Goal: Task Accomplishment & Management: Complete application form

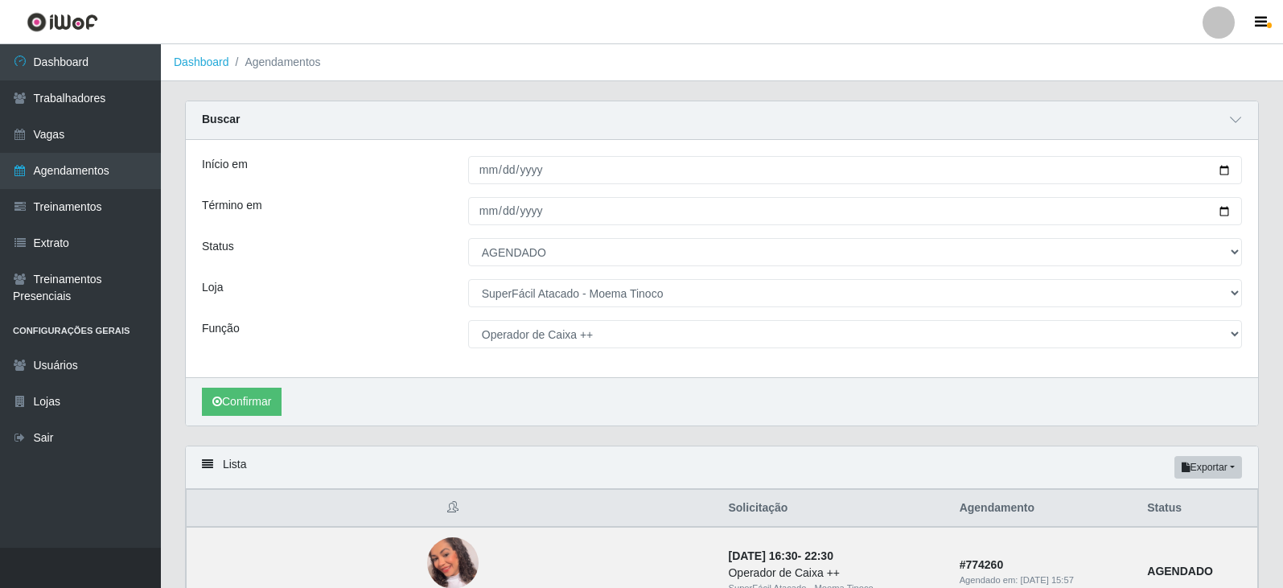
select select "AGENDADO"
select select "540"
select select "73"
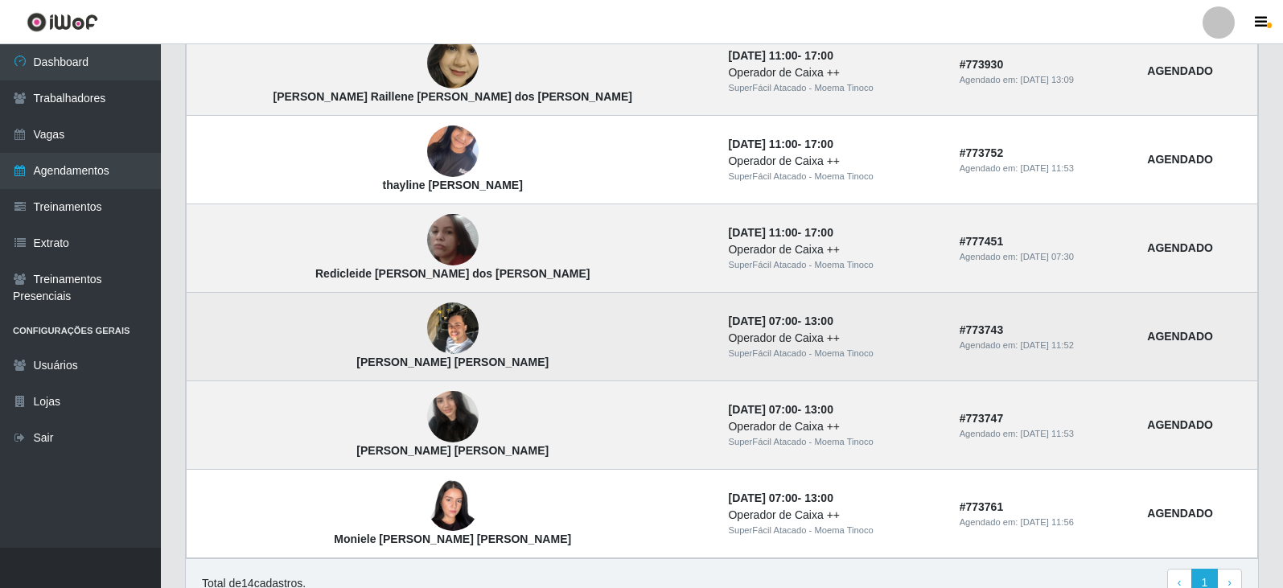
scroll to position [1128, 0]
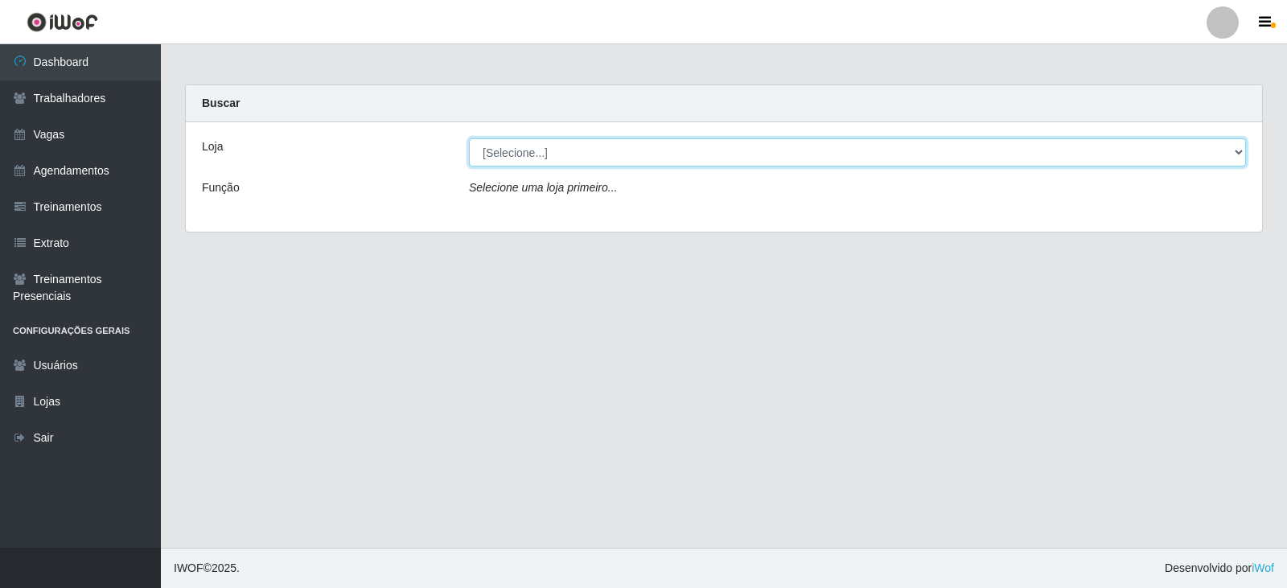
click at [1240, 150] on select "[Selecione...] SuperFácil Atacado - Moema Tinoco SuperFácil Atacado - São Gonça…" at bounding box center [857, 152] width 777 height 28
select select "540"
click at [469, 138] on select "[Selecione...] SuperFácil Atacado - Moema Tinoco SuperFácil Atacado - São Gonça…" at bounding box center [857, 152] width 777 height 28
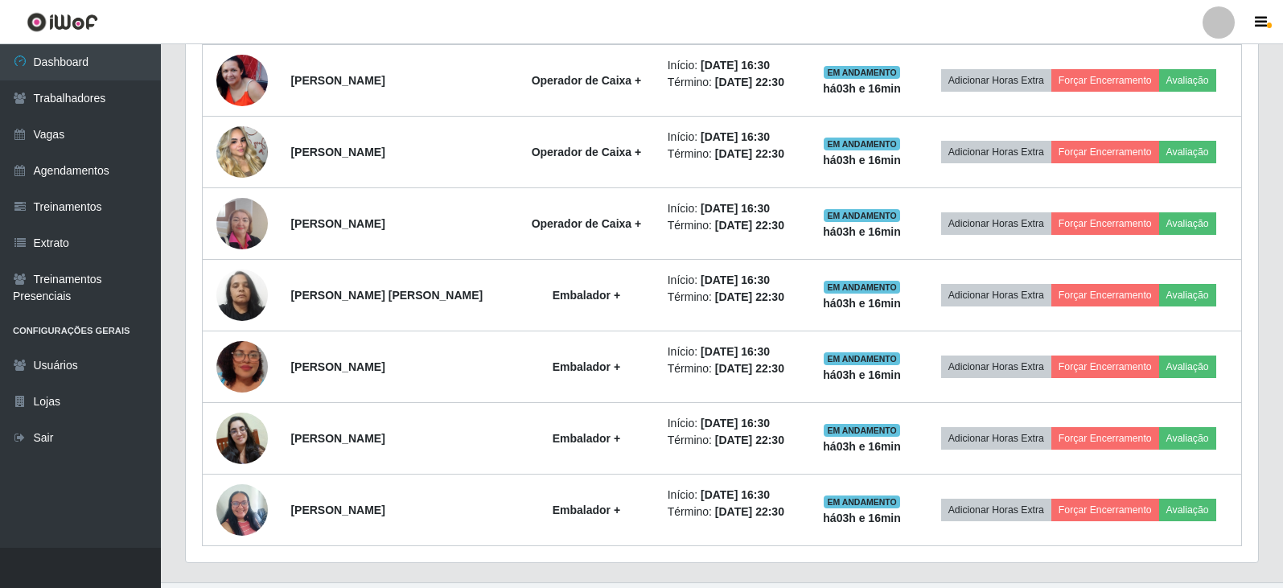
scroll to position [1483, 0]
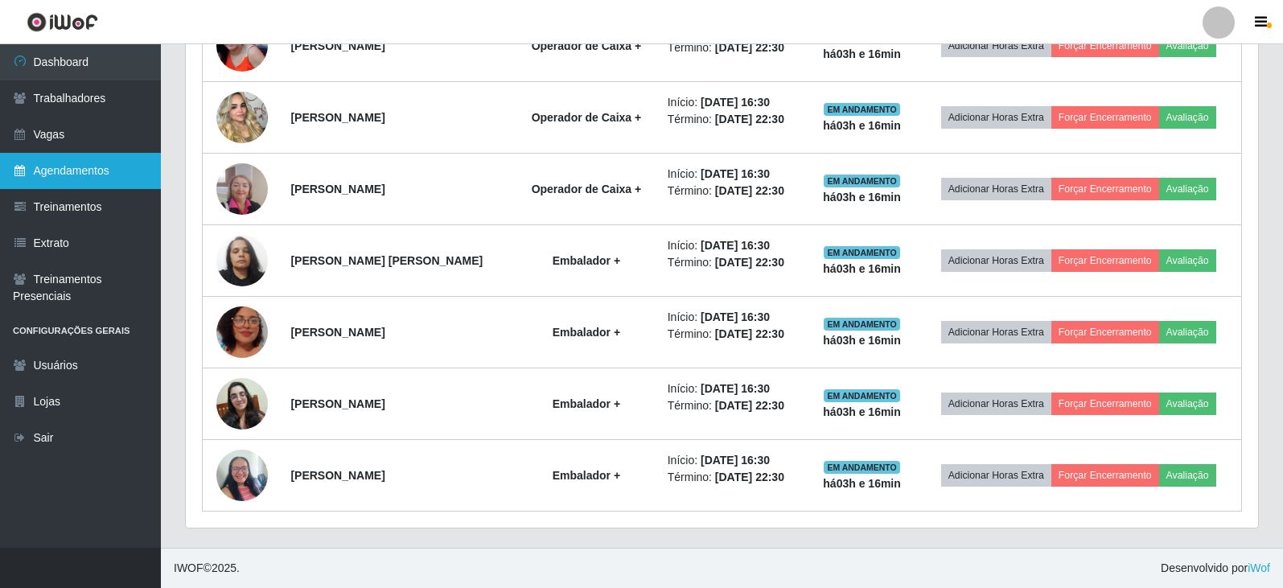
click at [60, 168] on link "Agendamentos" at bounding box center [80, 171] width 161 height 36
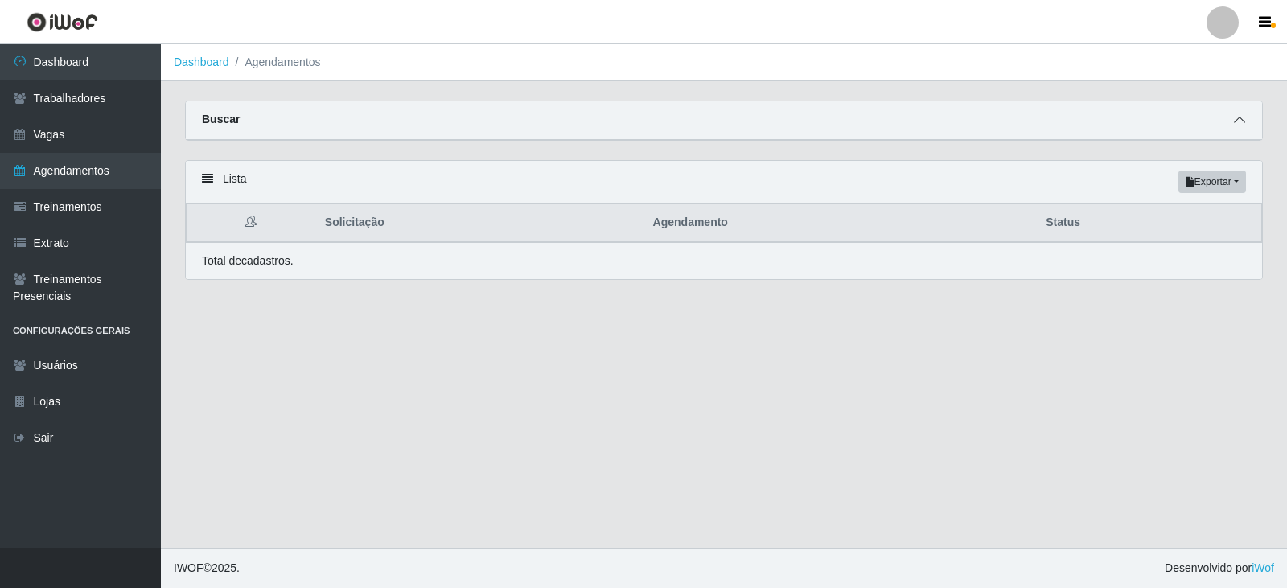
click at [1243, 121] on icon at bounding box center [1239, 119] width 11 height 11
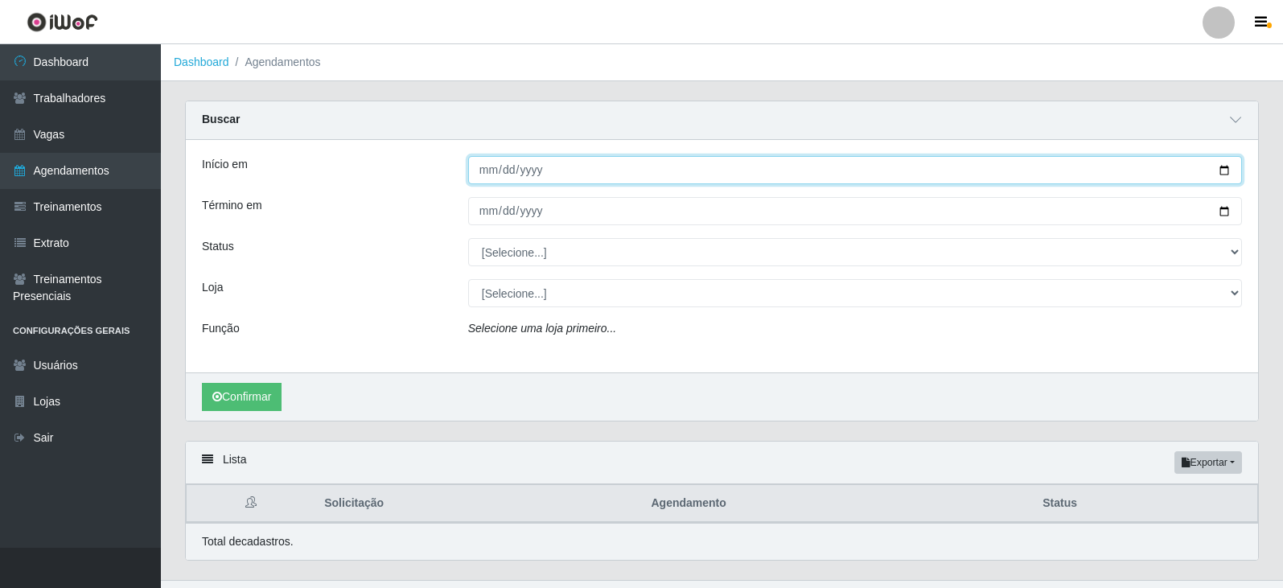
click at [1226, 175] on input "Início em" at bounding box center [855, 170] width 774 height 28
type input "[DATE]"
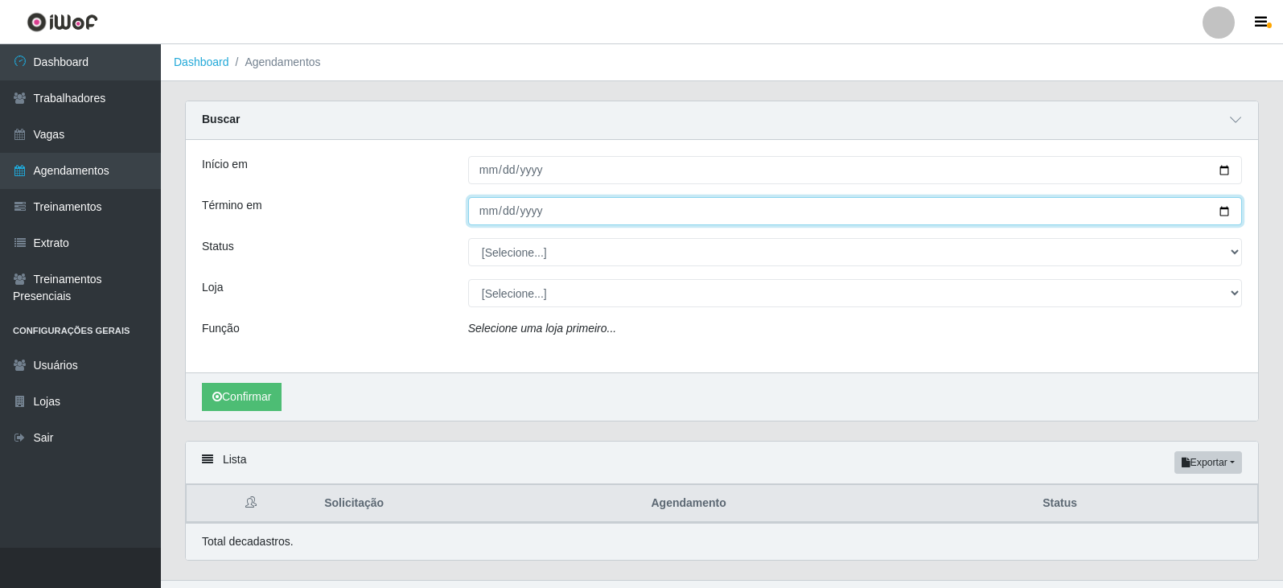
click at [1228, 212] on input "Término em" at bounding box center [855, 211] width 774 height 28
type input "[DATE]"
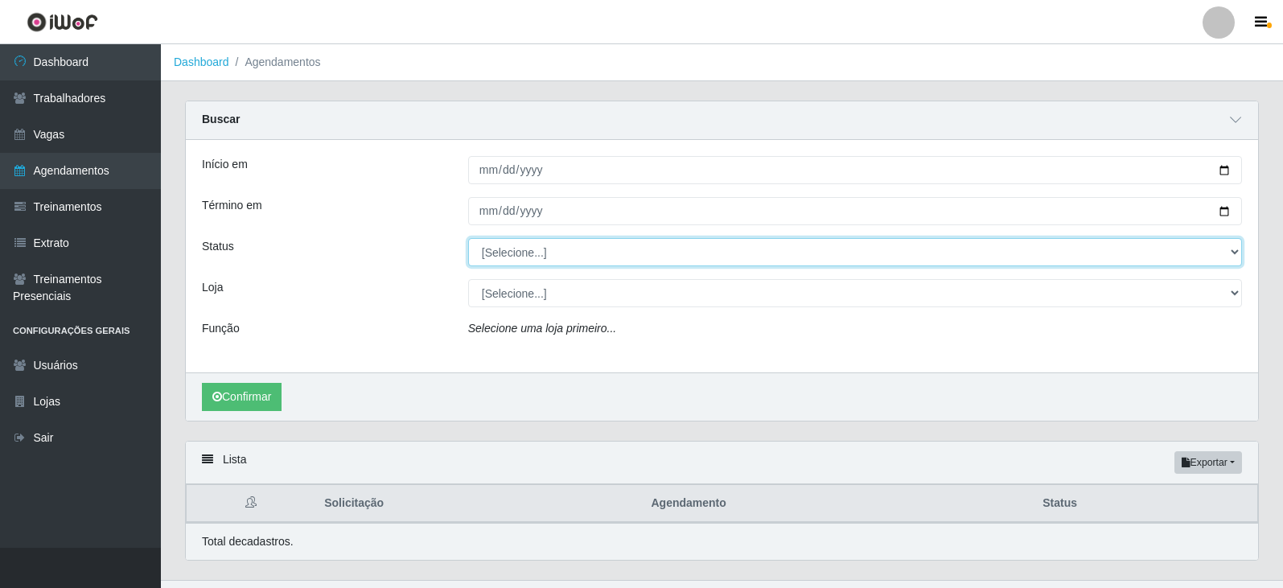
click at [1232, 252] on select "[Selecione...] AGENDADO AGUARDANDO LIBERAR EM ANDAMENTO EM REVISÃO FINALIZADO C…" at bounding box center [855, 252] width 774 height 28
select select "AGENDADO"
click at [468, 239] on select "[Selecione...] AGENDADO AGUARDANDO LIBERAR EM ANDAMENTO EM REVISÃO FINALIZADO C…" at bounding box center [855, 252] width 774 height 28
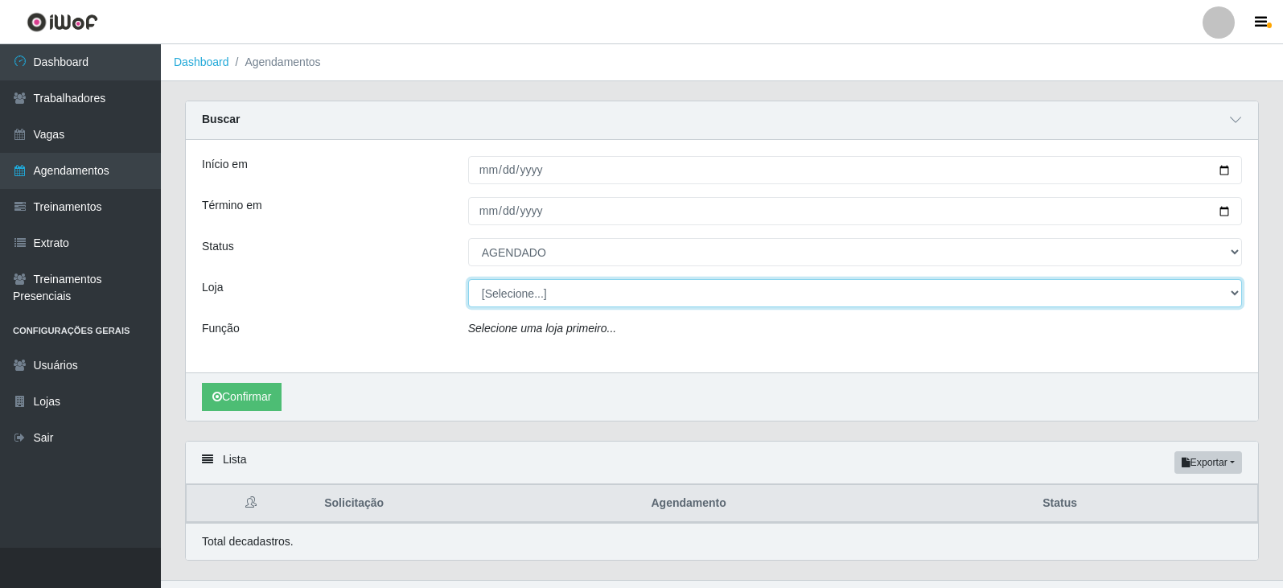
click at [1231, 290] on select "[Selecione...] SuperFácil Atacado - Moema Tinoco SuperFácil Atacado - São Gonça…" at bounding box center [855, 293] width 774 height 28
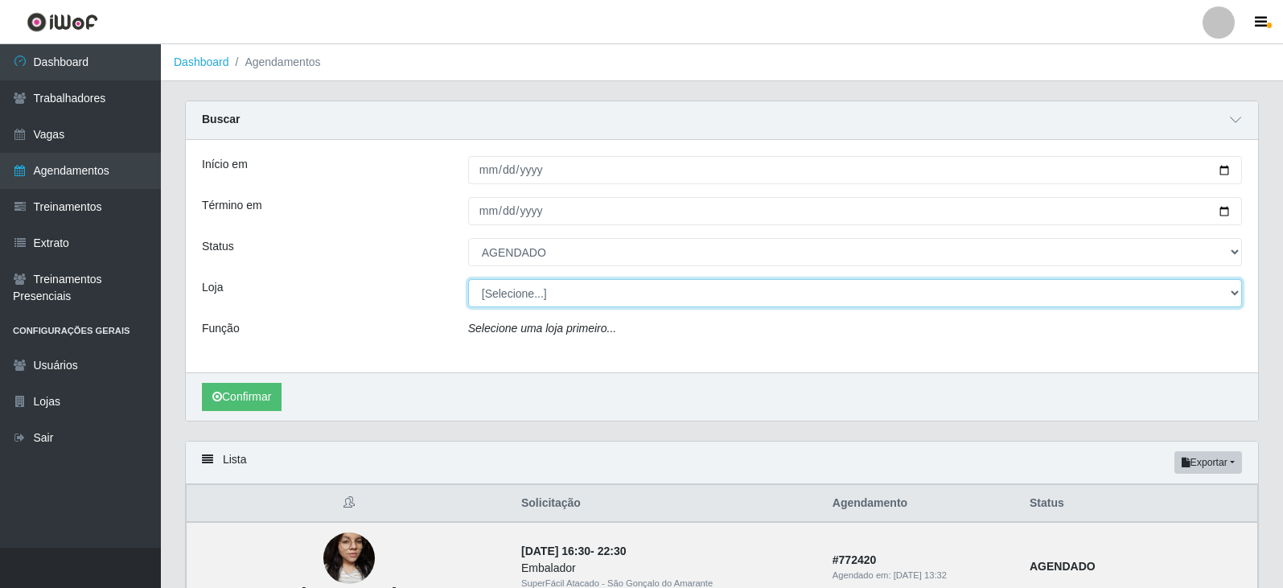
select select "540"
click at [468, 280] on select "[Selecione...] SuperFácil Atacado - Moema Tinoco SuperFácil Atacado - São Gonça…" at bounding box center [855, 293] width 774 height 28
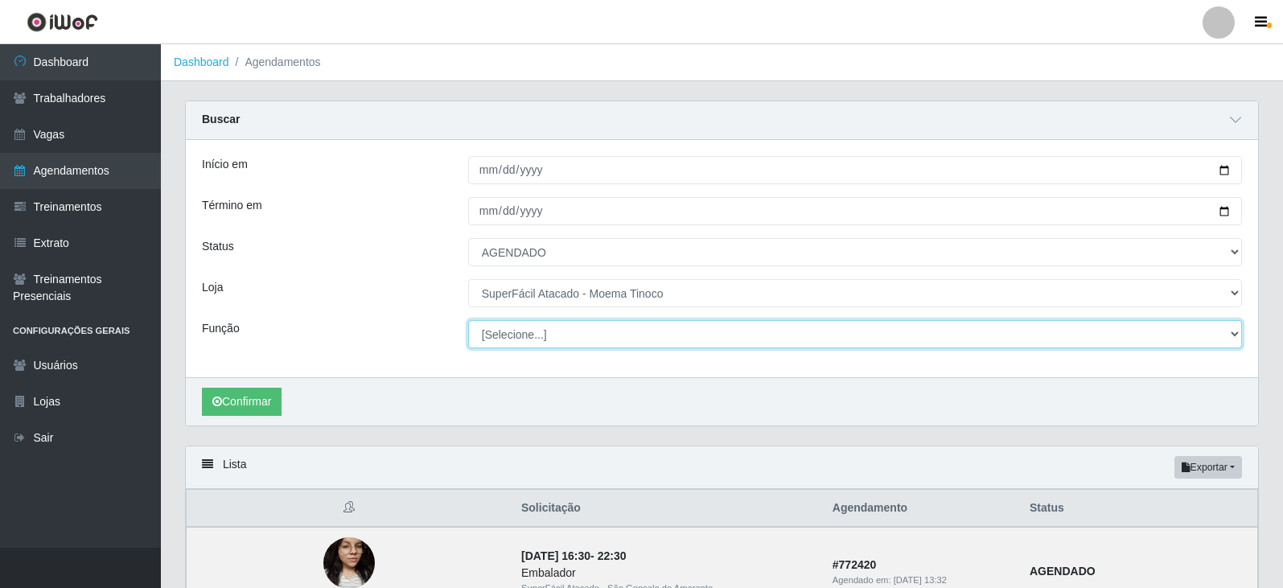
click at [1232, 335] on select "[Selecione...] Embalador Embalador + Embalador ++ Operador de Caixa Operador de…" at bounding box center [855, 334] width 774 height 28
select select "73"
click at [468, 321] on select "[Selecione...] Embalador Embalador + Embalador ++ Operador de Caixa Operador de…" at bounding box center [855, 334] width 774 height 28
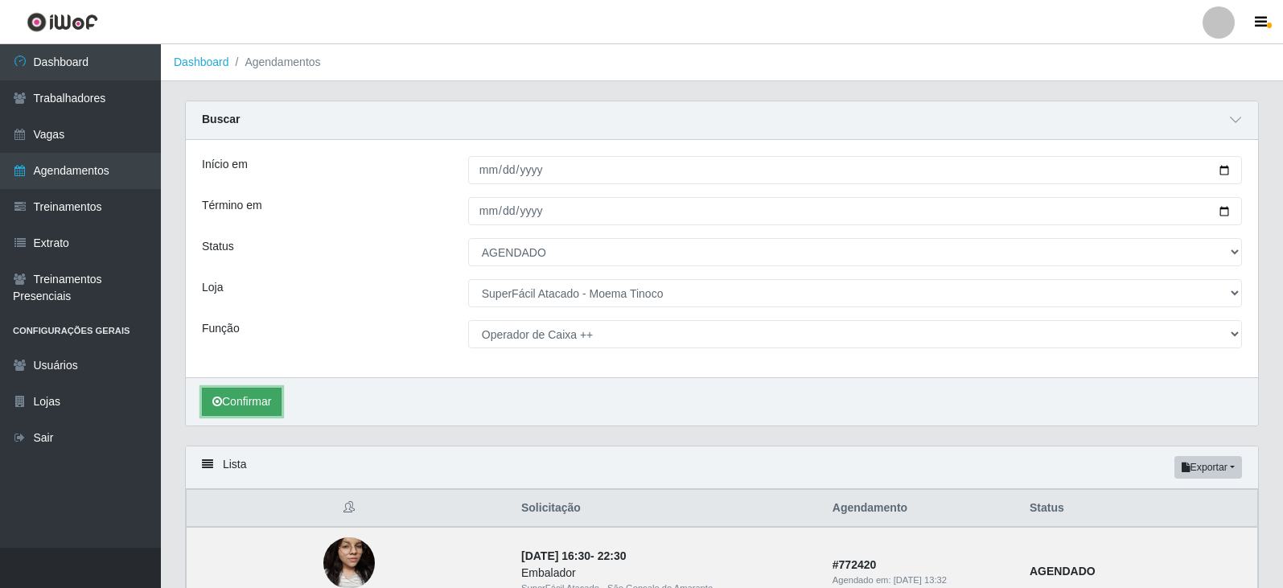
click at [241, 401] on button "Confirmar" at bounding box center [242, 402] width 80 height 28
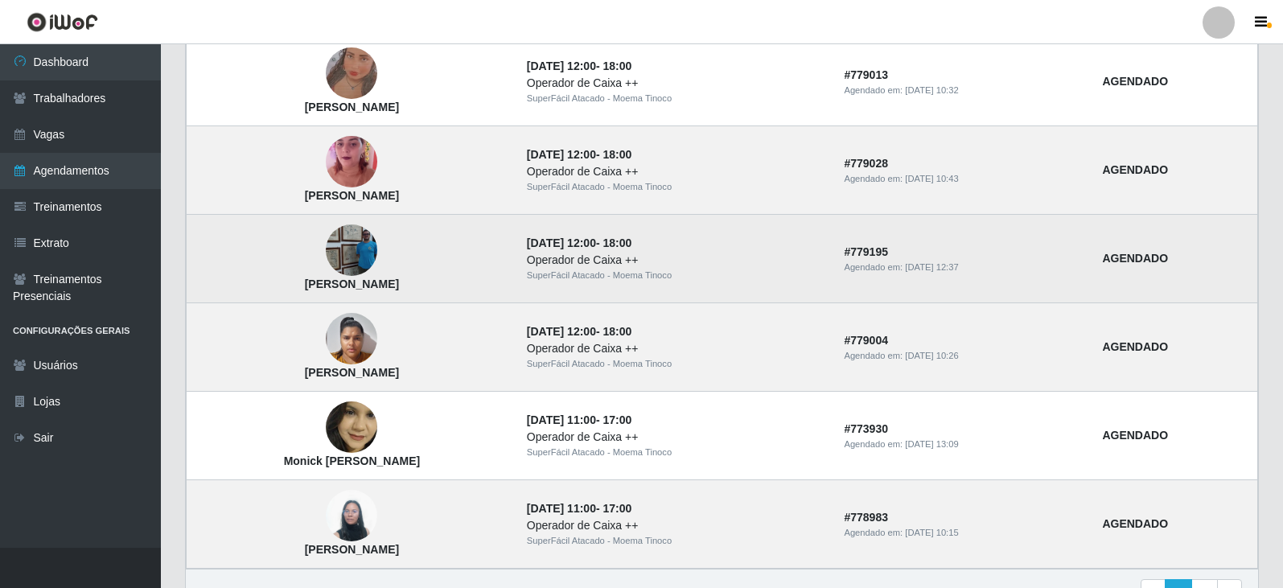
scroll to position [1368, 0]
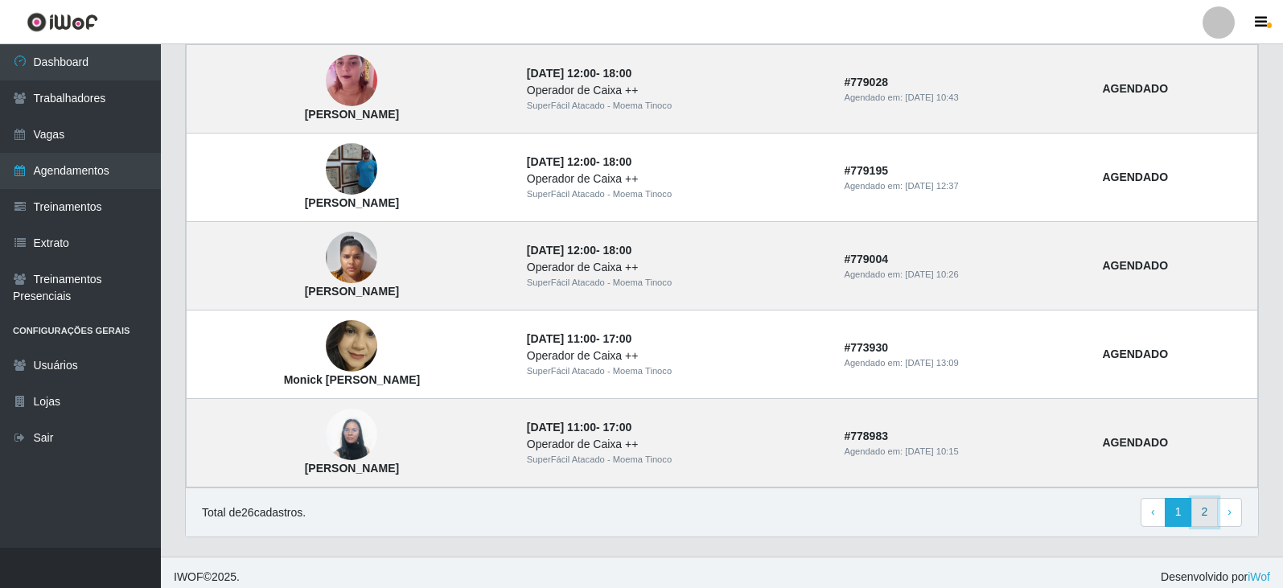
click at [1206, 514] on link "2" at bounding box center [1204, 512] width 27 height 29
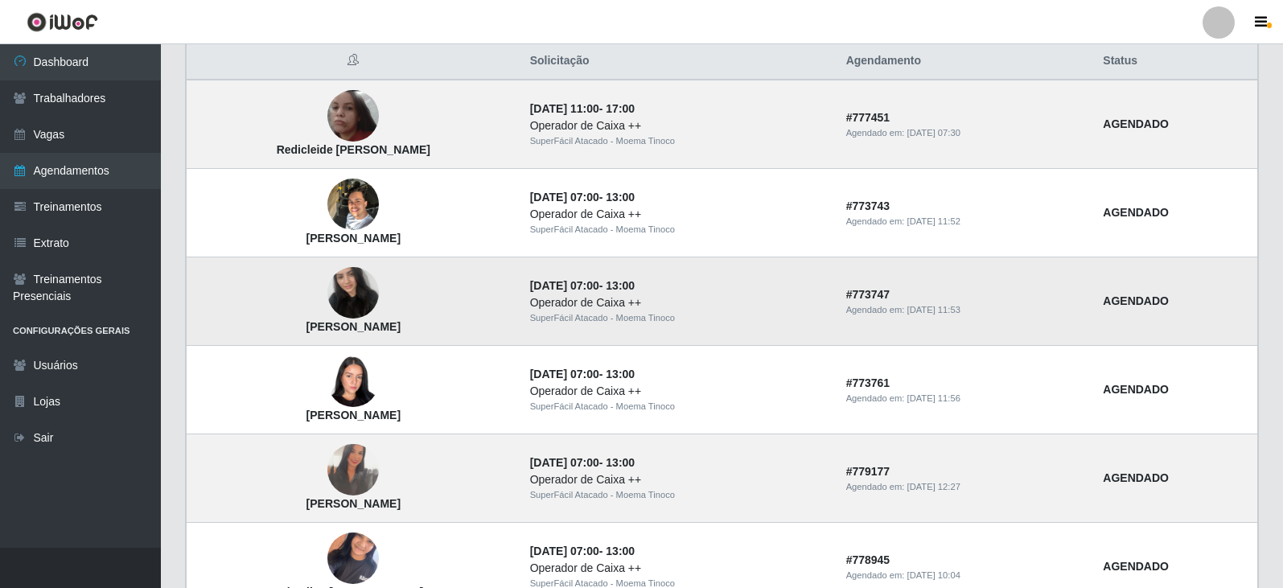
scroll to position [161, 0]
click at [773, 482] on div "Operador de Caixa ++" at bounding box center [678, 480] width 297 height 17
click at [520, 328] on td "[PERSON_NAME] [PERSON_NAME]" at bounding box center [354, 302] width 334 height 88
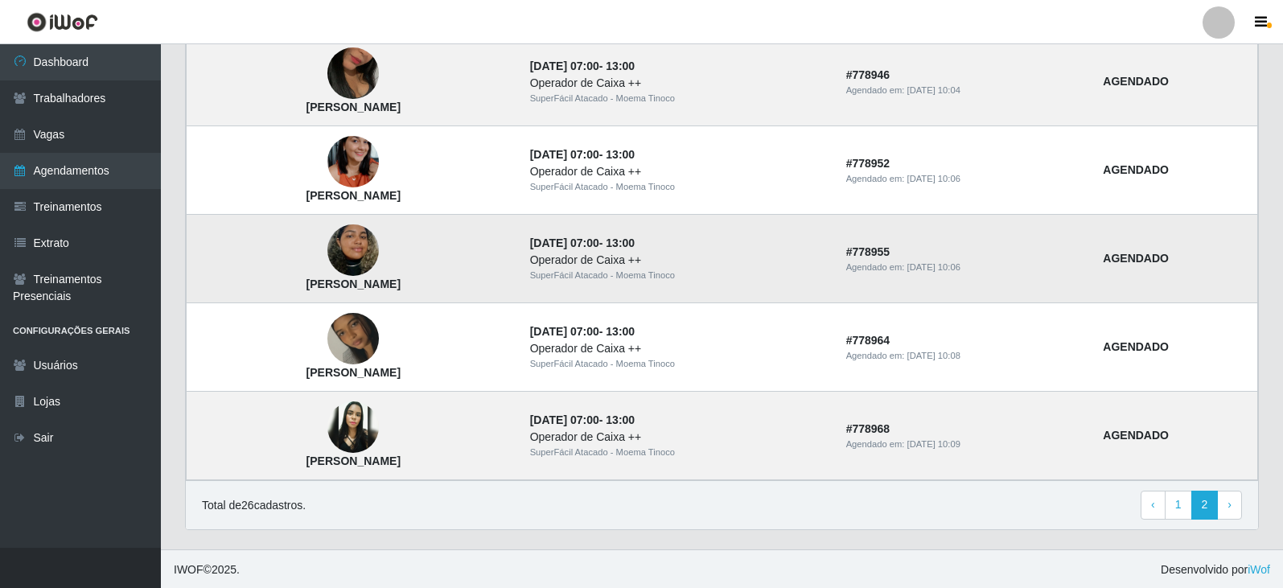
scroll to position [738, 0]
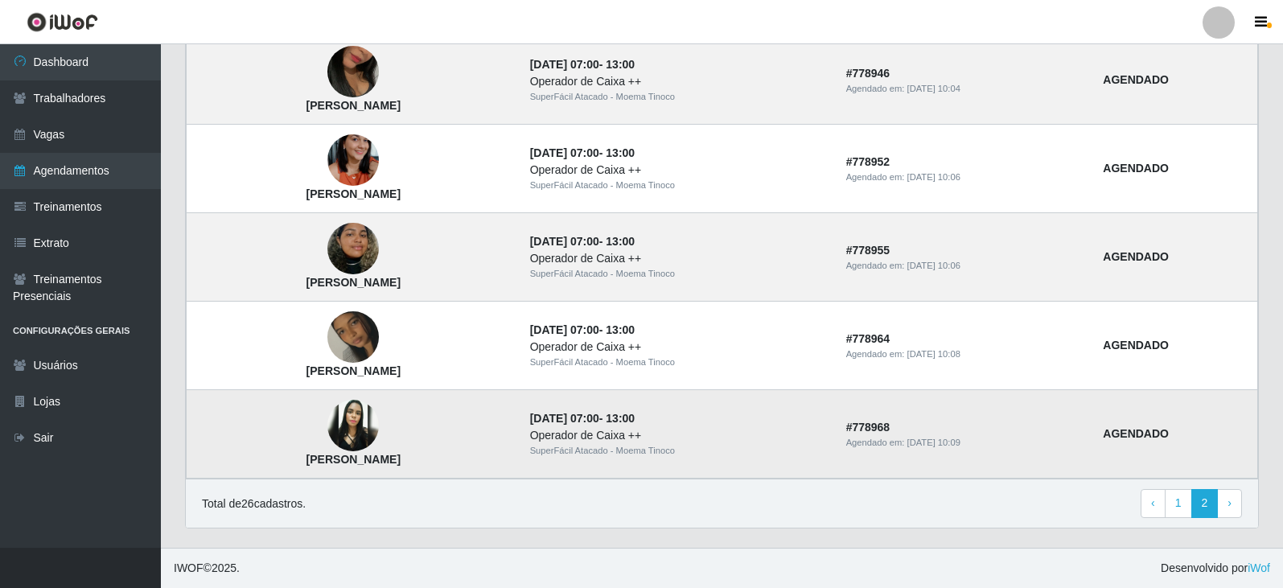
click at [599, 425] on time "[DATE] 07:00" at bounding box center [564, 418] width 69 height 13
click at [1178, 500] on link "1" at bounding box center [1178, 503] width 27 height 29
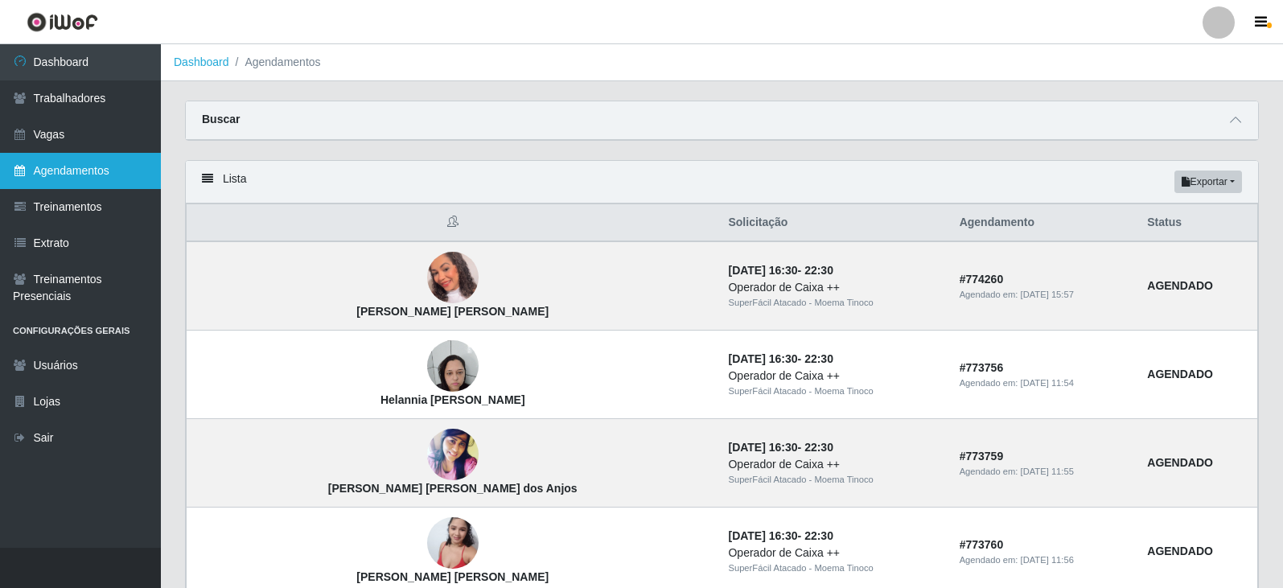
click at [52, 168] on link "Agendamentos" at bounding box center [80, 171] width 161 height 36
click at [86, 169] on link "Agendamentos" at bounding box center [80, 171] width 161 height 36
click at [1231, 118] on icon at bounding box center [1235, 119] width 11 height 11
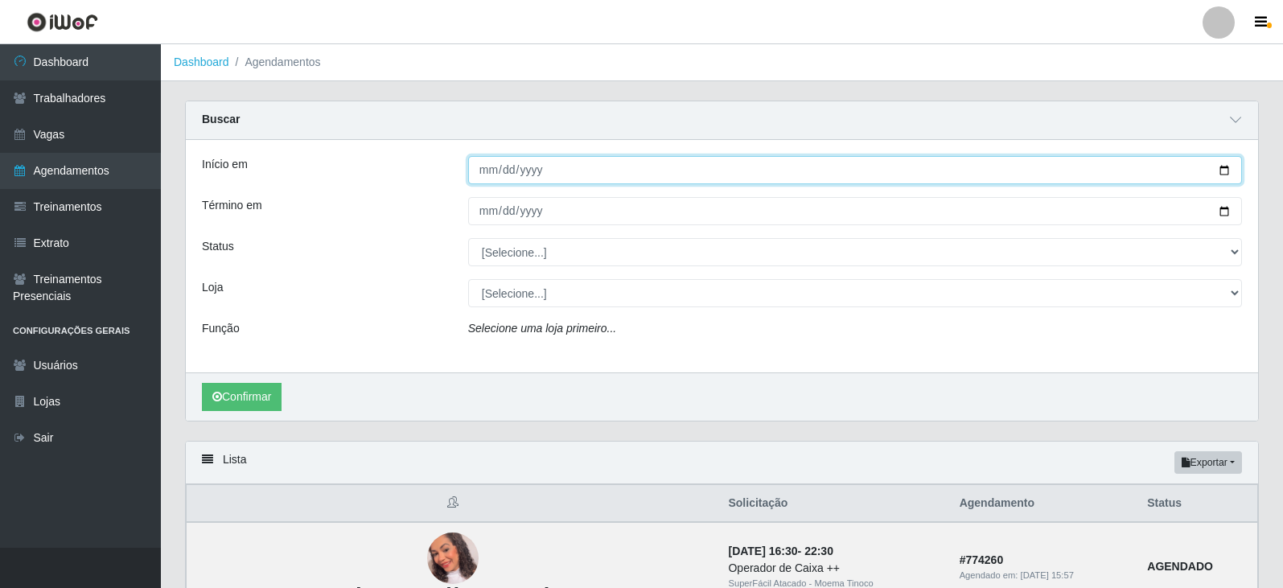
click at [1225, 170] on input "Início em" at bounding box center [855, 170] width 774 height 28
type input "2025-10-13"
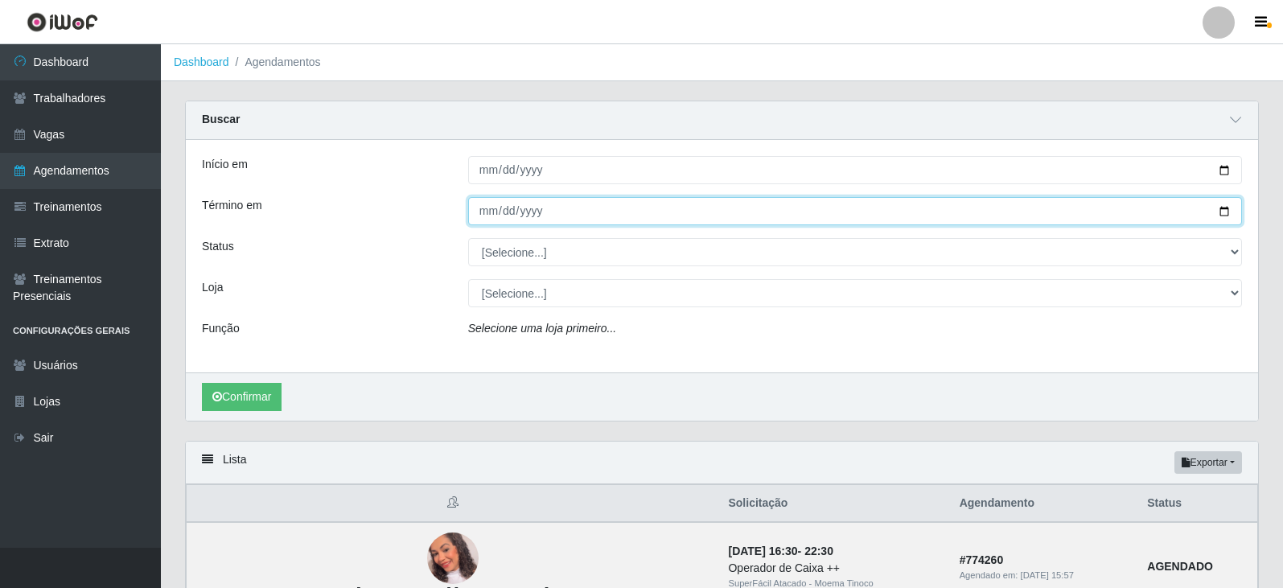
click at [1227, 215] on input "Término em" at bounding box center [855, 211] width 774 height 28
type input "2025-10-19"
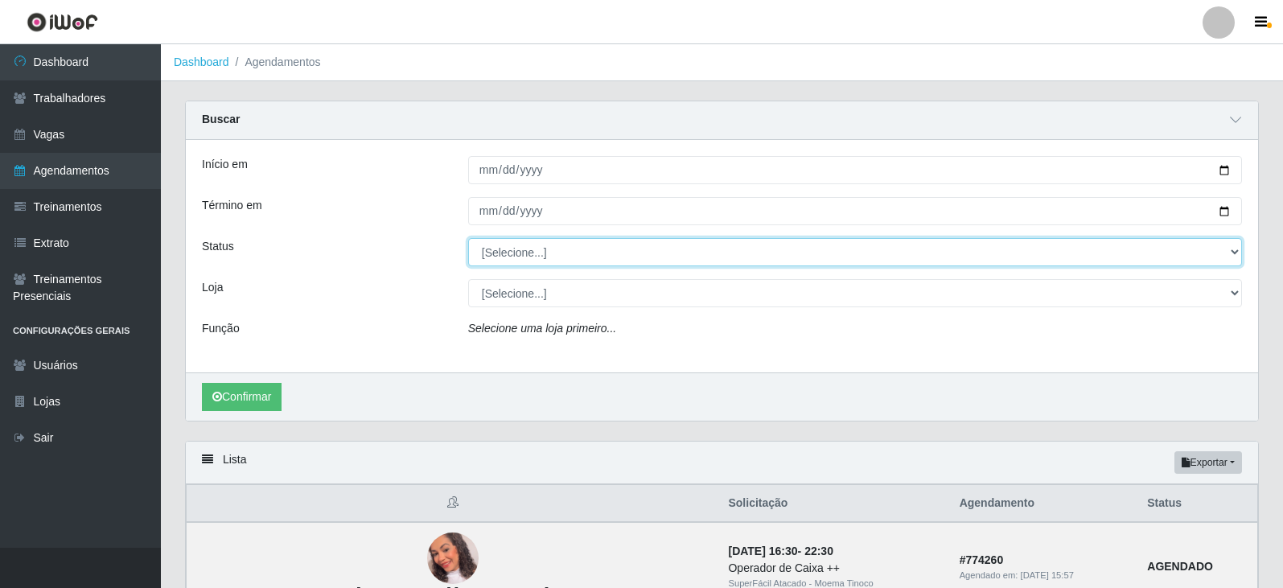
click at [1239, 248] on select "[Selecione...] AGENDADO AGUARDANDO LIBERAR EM ANDAMENTO EM REVISÃO FINALIZADO C…" at bounding box center [855, 252] width 774 height 28
select select "AGENDADO"
click at [468, 239] on select "[Selecione...] AGENDADO AGUARDANDO LIBERAR EM ANDAMENTO EM REVISÃO FINALIZADO C…" at bounding box center [855, 252] width 774 height 28
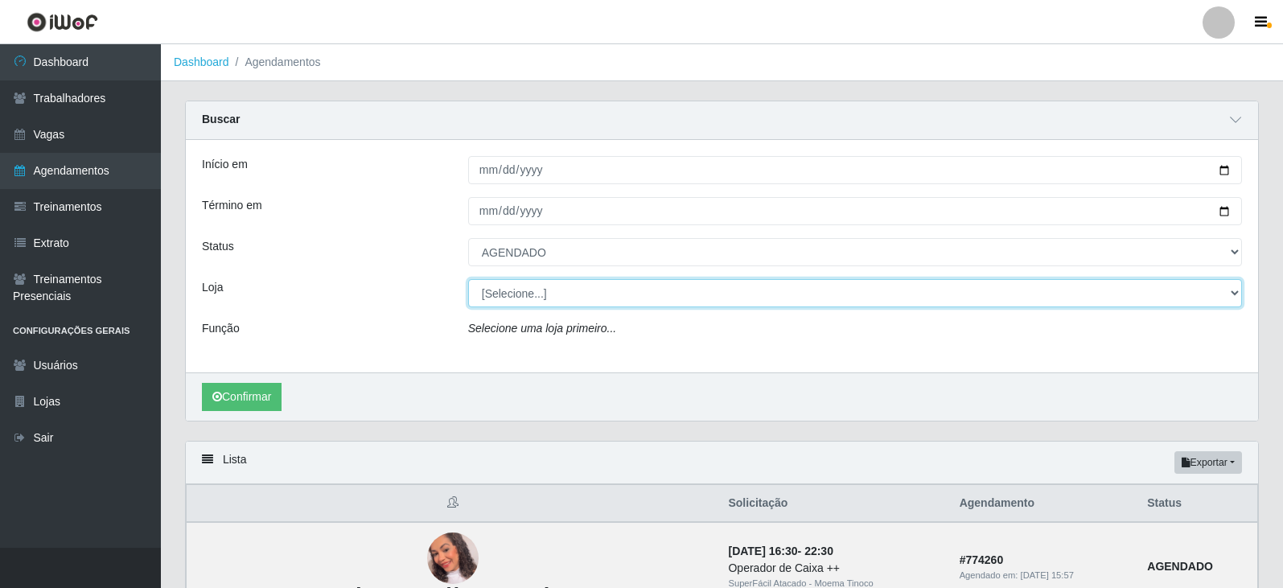
click at [1234, 292] on select "[Selecione...] SuperFácil Atacado - Moema Tinoco SuperFácil Atacado - São Gonça…" at bounding box center [855, 293] width 774 height 28
select select "540"
click at [468, 280] on select "[Selecione...] SuperFácil Atacado - Moema Tinoco SuperFácil Atacado - São Gonça…" at bounding box center [855, 293] width 774 height 28
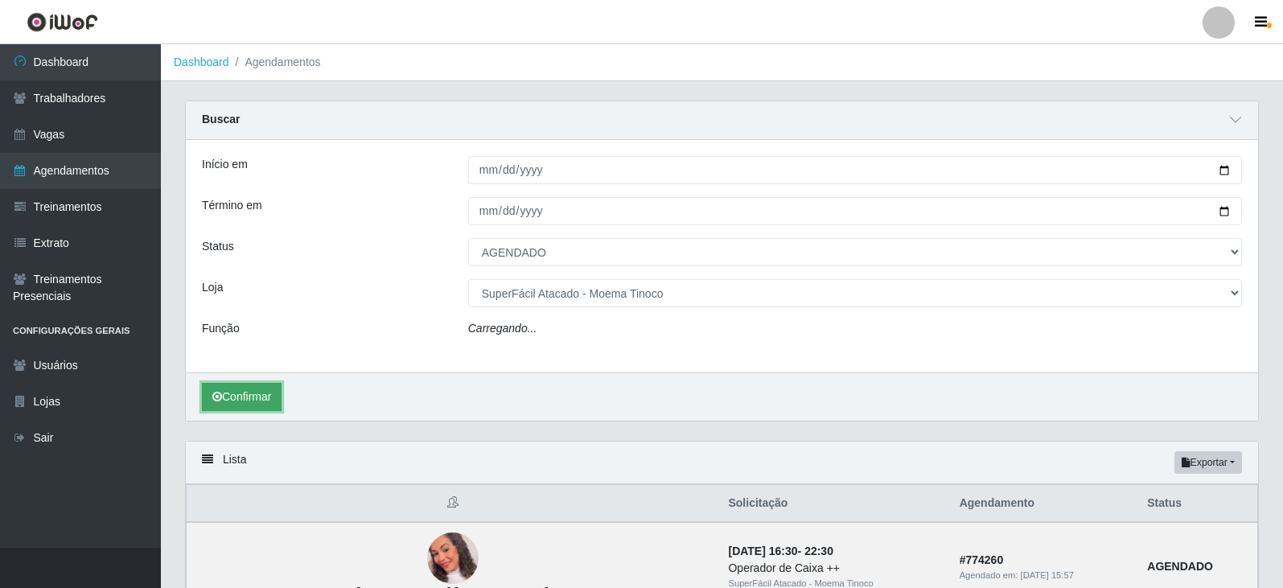
click at [254, 401] on button "Confirmar" at bounding box center [242, 397] width 80 height 28
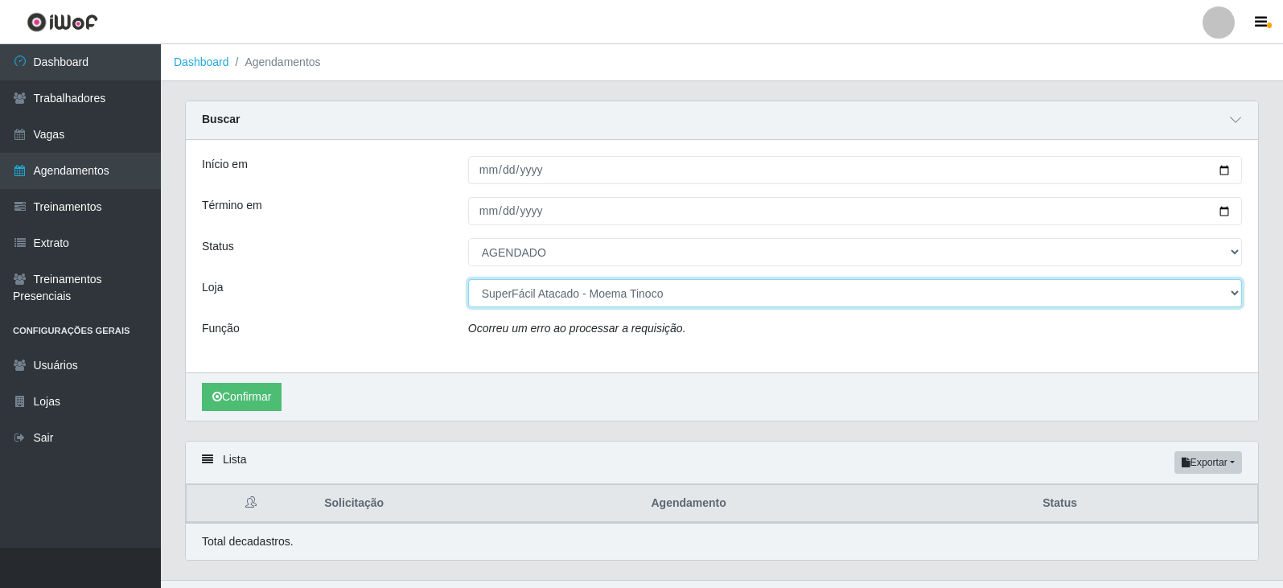
click at [1233, 290] on select "[Selecione...] SuperFácil Atacado - Moema Tinoco SuperFácil Atacado - São Gonça…" at bounding box center [855, 293] width 774 height 28
click at [468, 280] on select "[Selecione...] SuperFácil Atacado - Moema Tinoco SuperFácil Atacado - São Gonça…" at bounding box center [855, 293] width 774 height 28
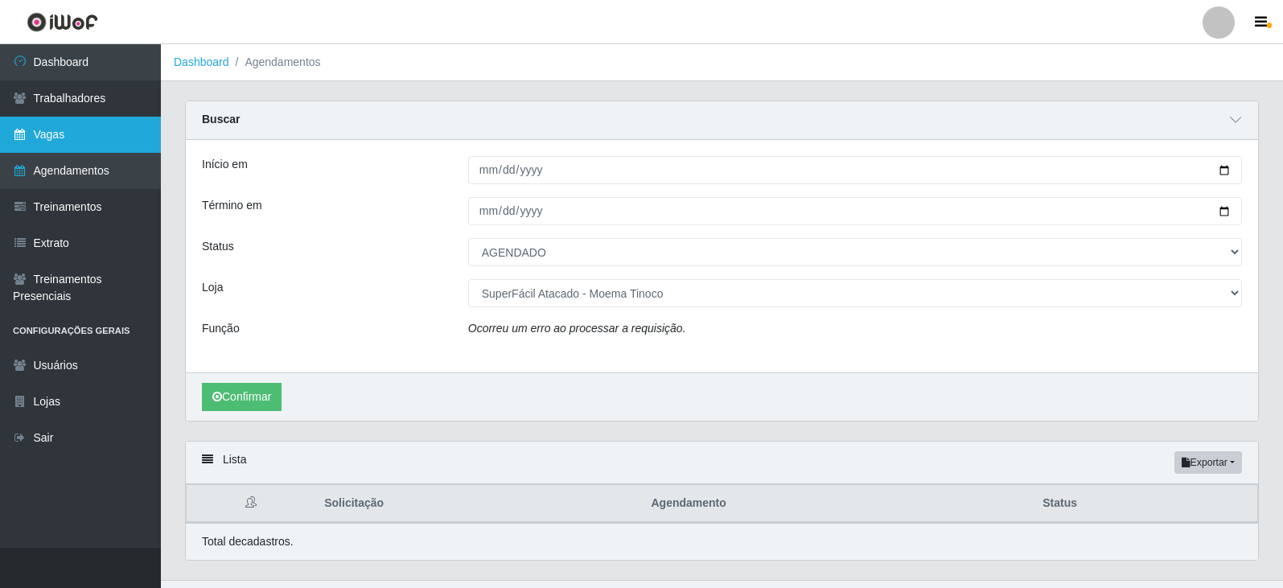
click at [64, 142] on link "Vagas" at bounding box center [80, 135] width 161 height 36
